Goal: Navigation & Orientation: Find specific page/section

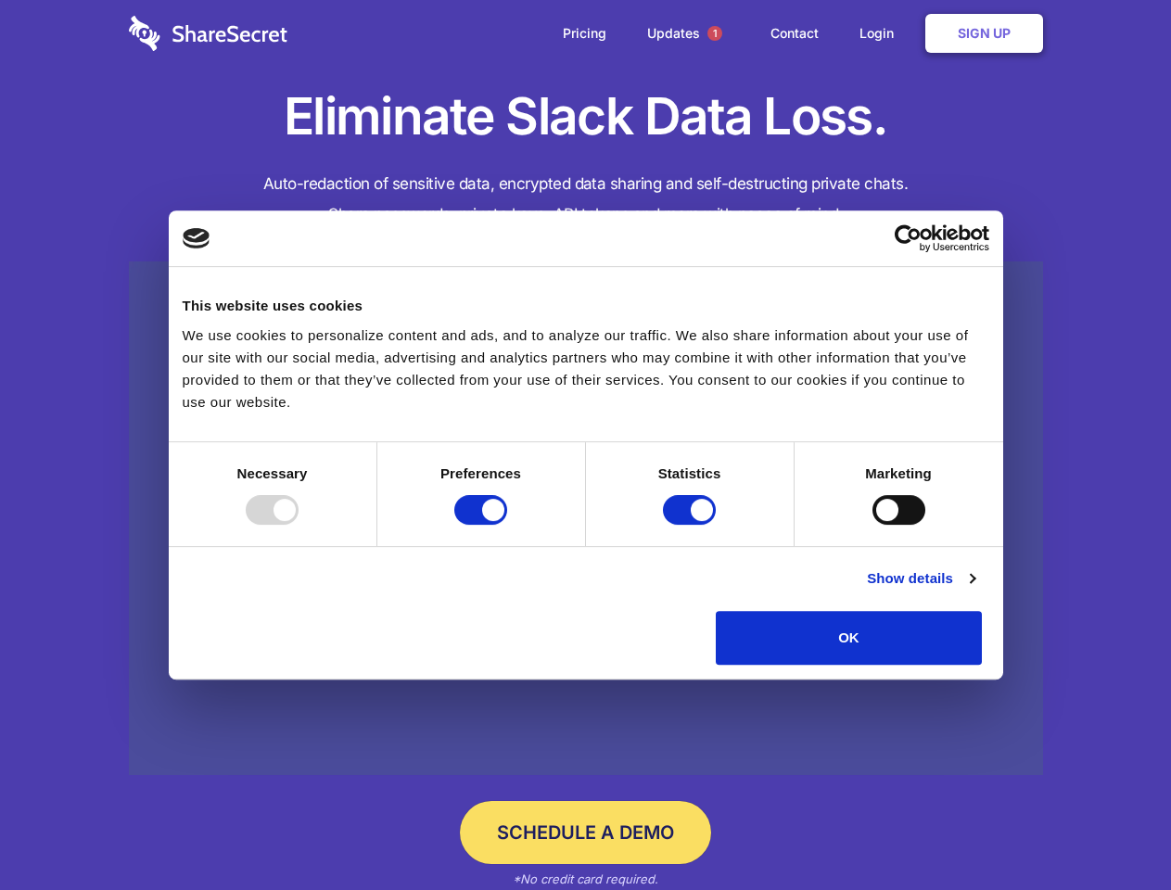
click at [298, 525] on div at bounding box center [272, 510] width 53 height 30
click at [507, 525] on input "Preferences" at bounding box center [480, 510] width 53 height 30
checkbox input "false"
click at [691, 525] on input "Statistics" at bounding box center [689, 510] width 53 height 30
checkbox input "false"
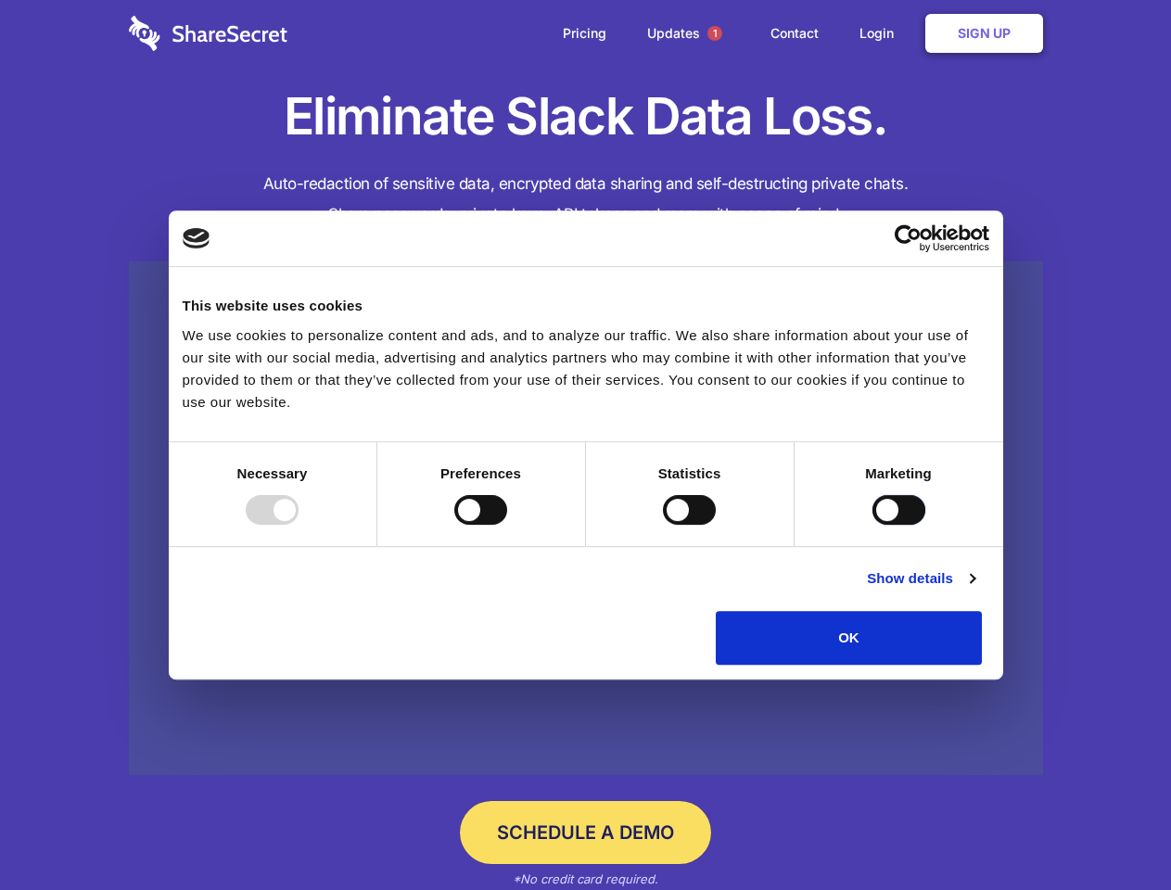
click at [872, 525] on input "Marketing" at bounding box center [898, 510] width 53 height 30
checkbox input "true"
click at [974, 589] on link "Show details" at bounding box center [921, 578] width 108 height 22
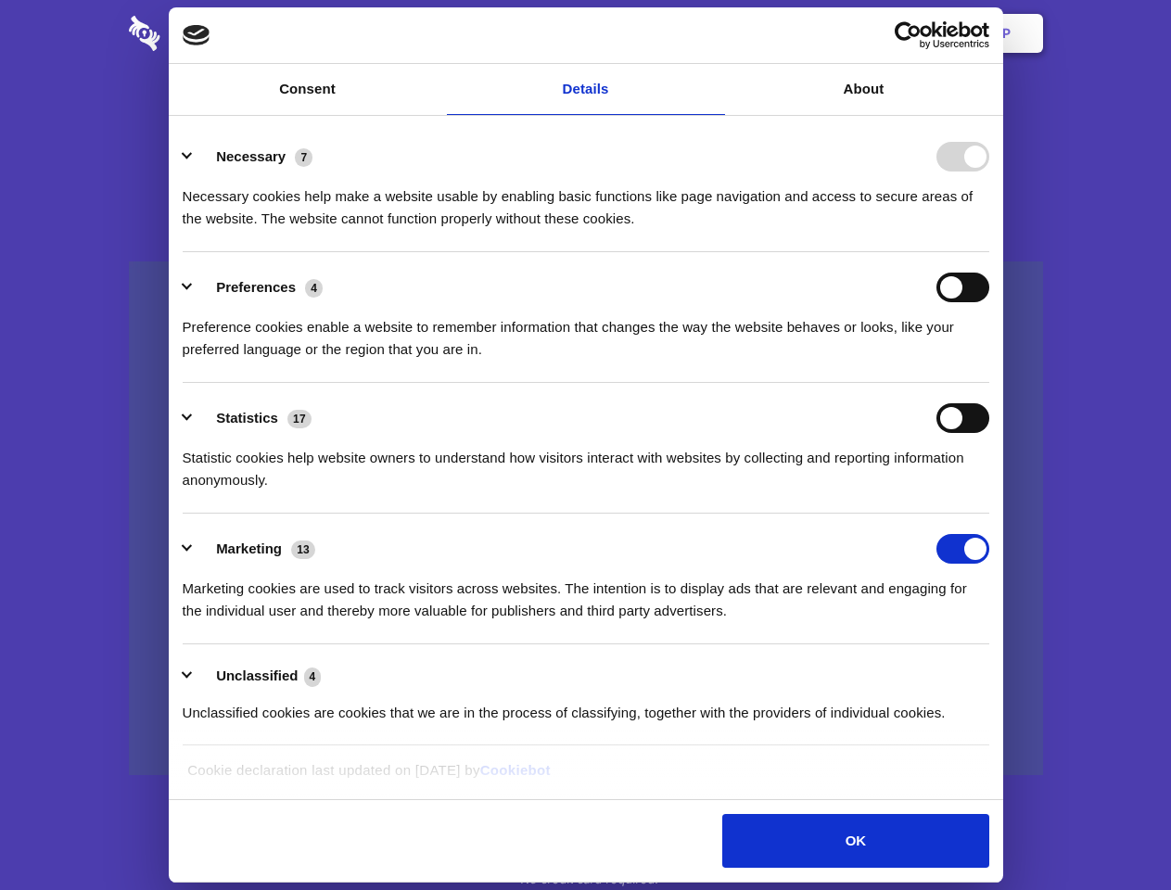
click at [989, 252] on li "Necessary 7 Necessary cookies help make a website usable by enabling basic func…" at bounding box center [586, 186] width 806 height 131
click at [714, 33] on span "1" at bounding box center [714, 33] width 15 height 15
